Goal: Transaction & Acquisition: Purchase product/service

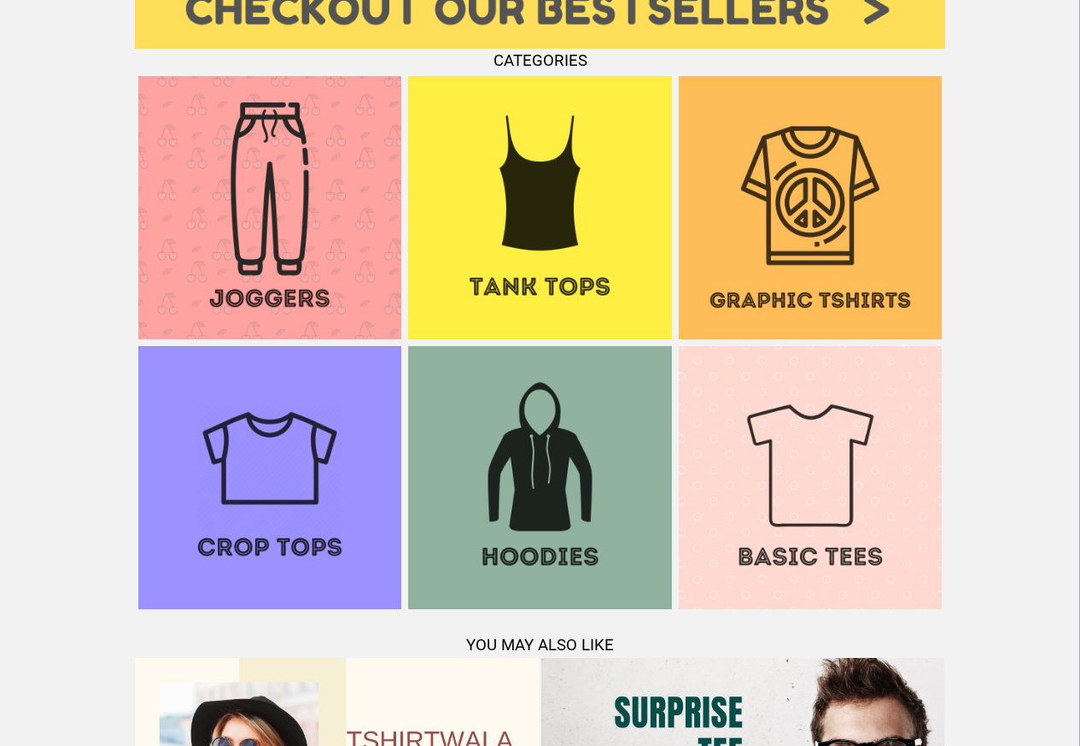
scroll to position [1332, 0]
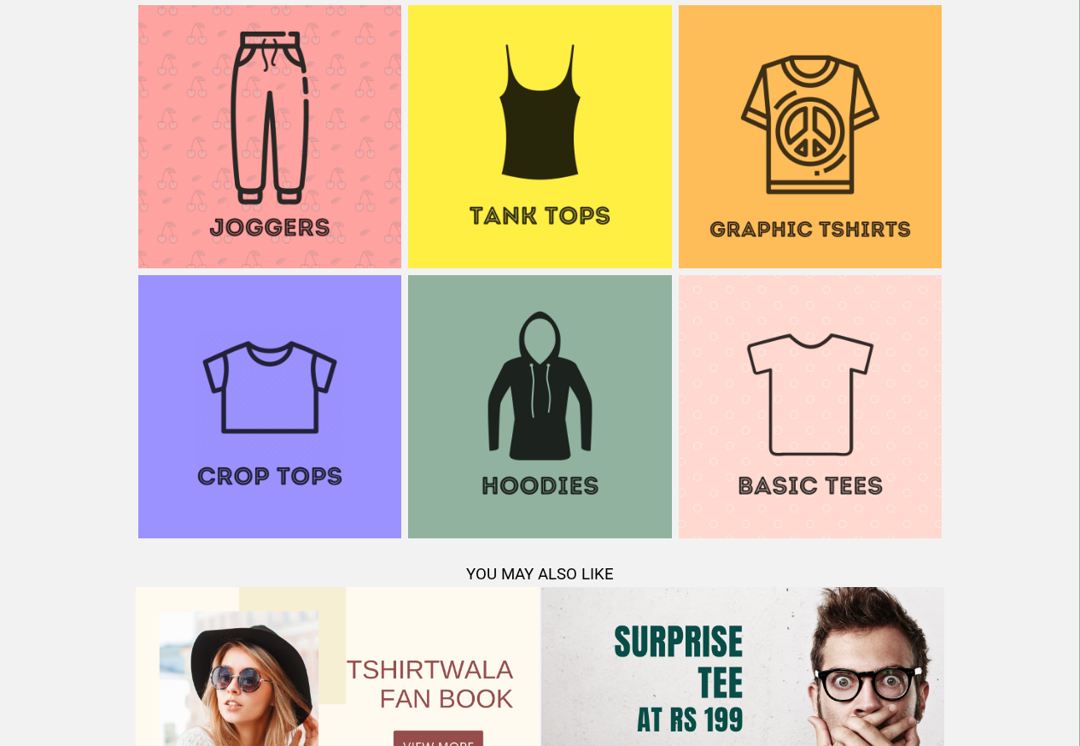
click at [769, 299] on img at bounding box center [810, 406] width 263 height 263
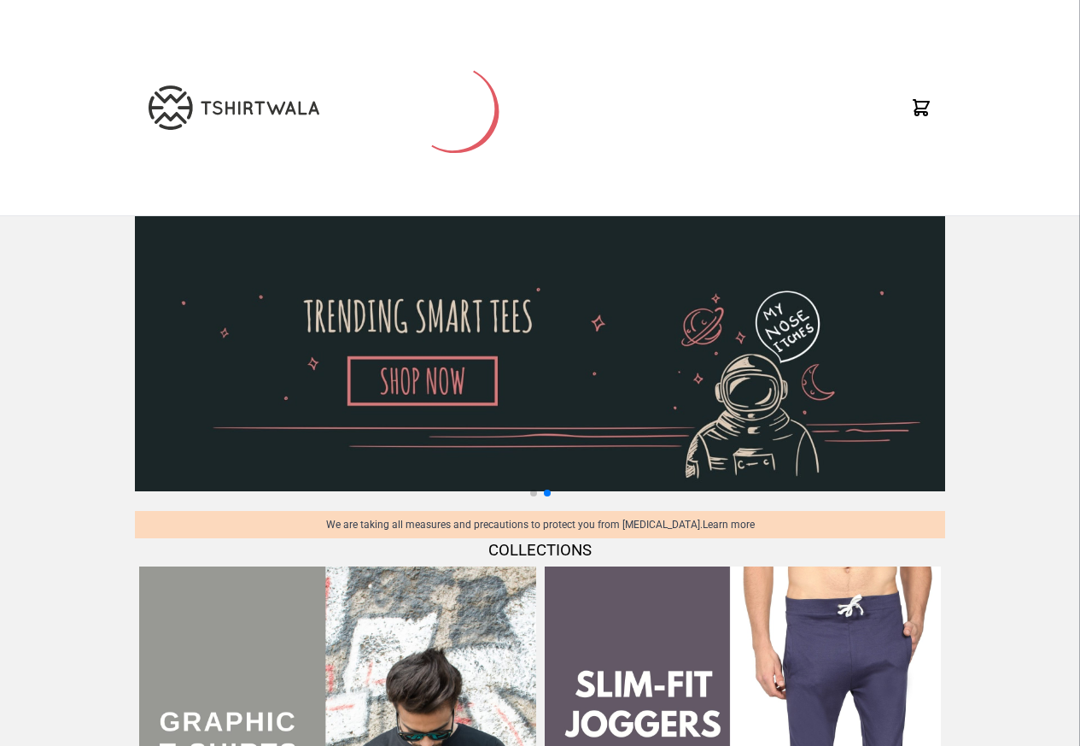
click at [625, 115] on div at bounding box center [540, 107] width 811 height 215
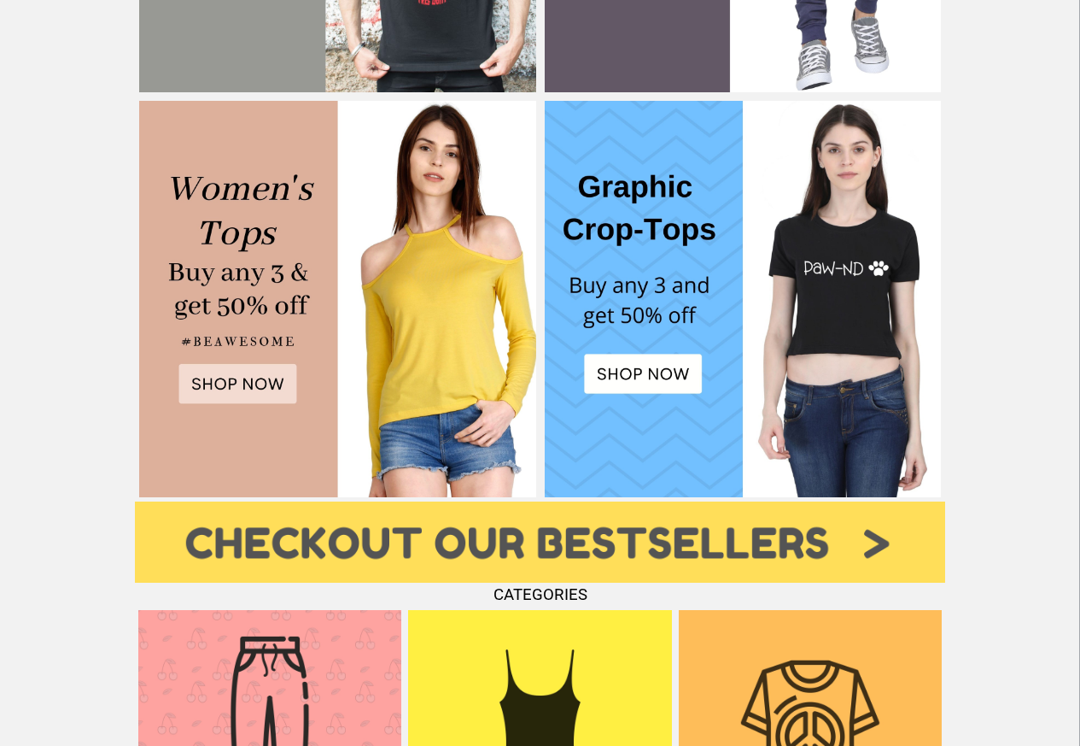
scroll to position [1230, 0]
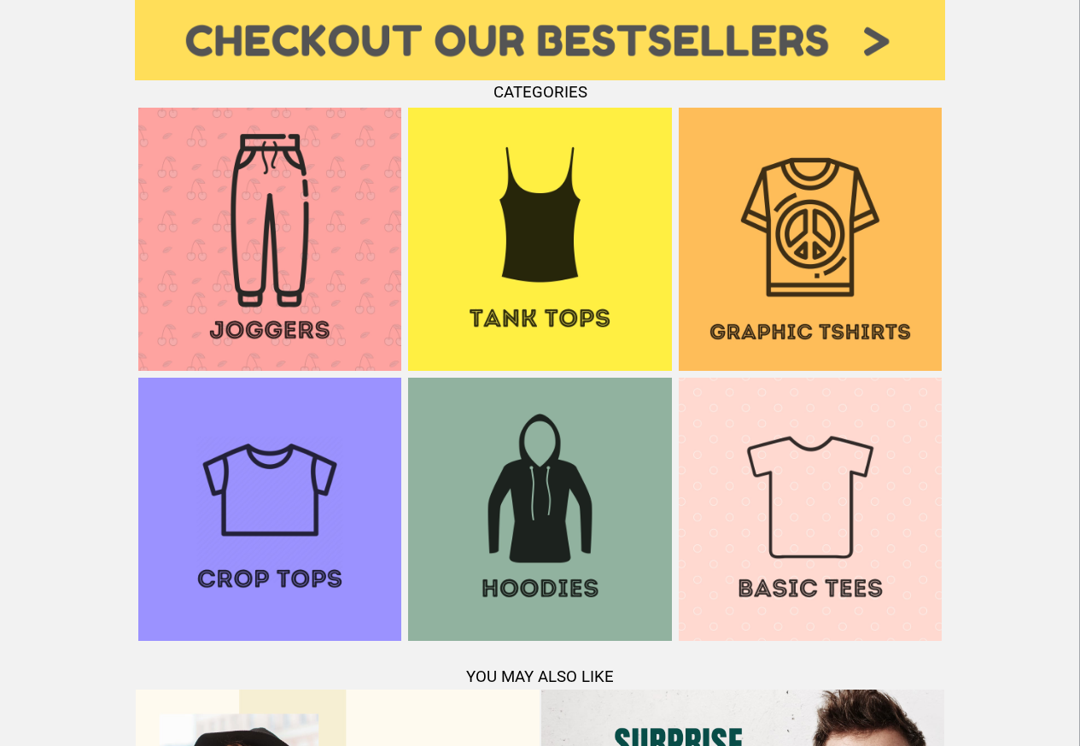
click at [799, 302] on img at bounding box center [810, 239] width 263 height 263
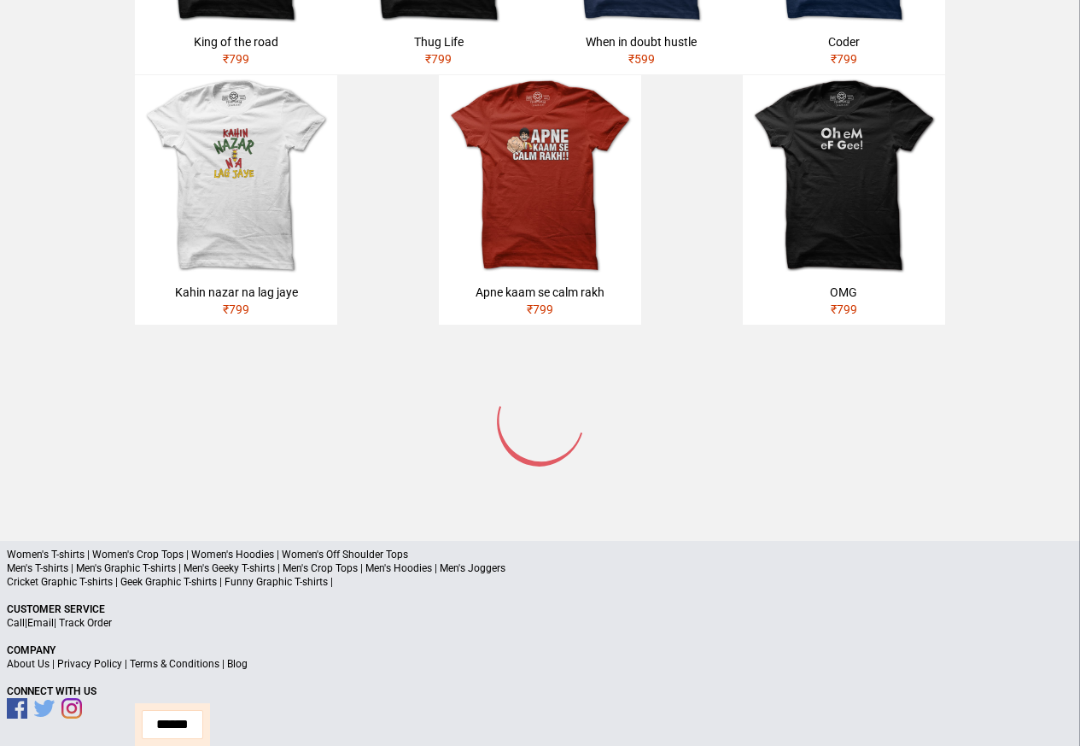
scroll to position [814, 0]
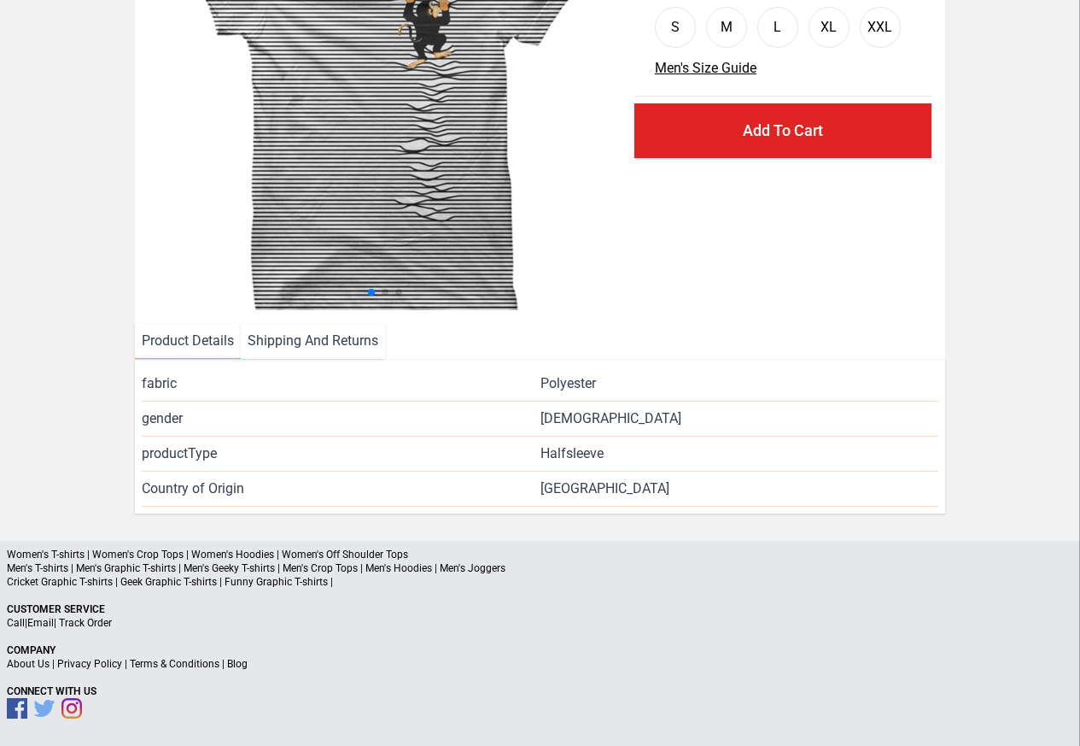
scroll to position [207, 0]
